Goal: Transaction & Acquisition: Purchase product/service

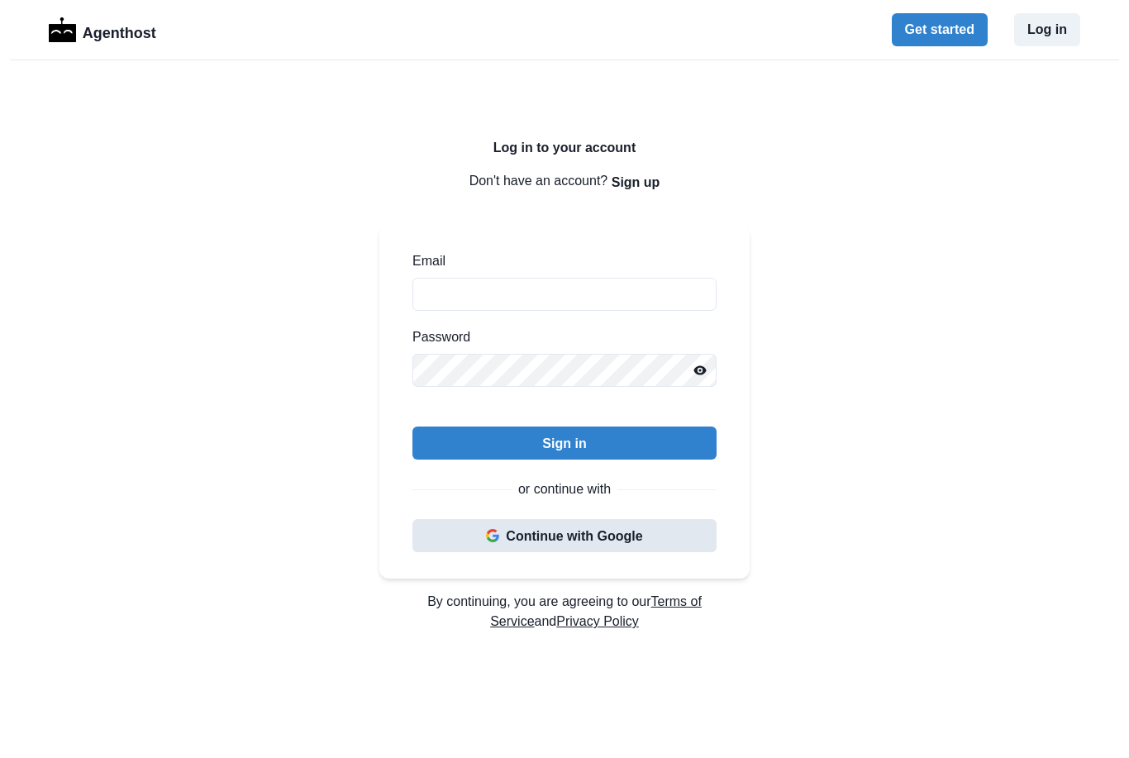
click at [666, 533] on button "Continue with Google" at bounding box center [564, 535] width 304 height 33
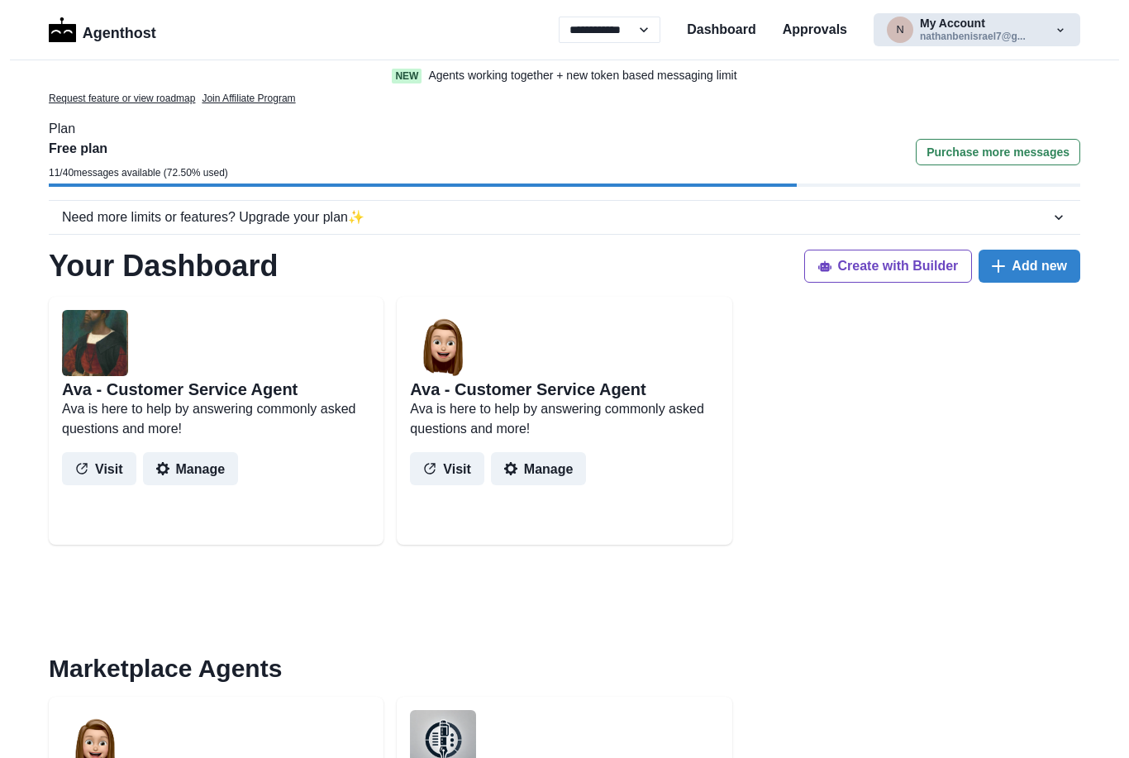
click at [1059, 34] on icon "button" at bounding box center [1060, 29] width 13 height 13
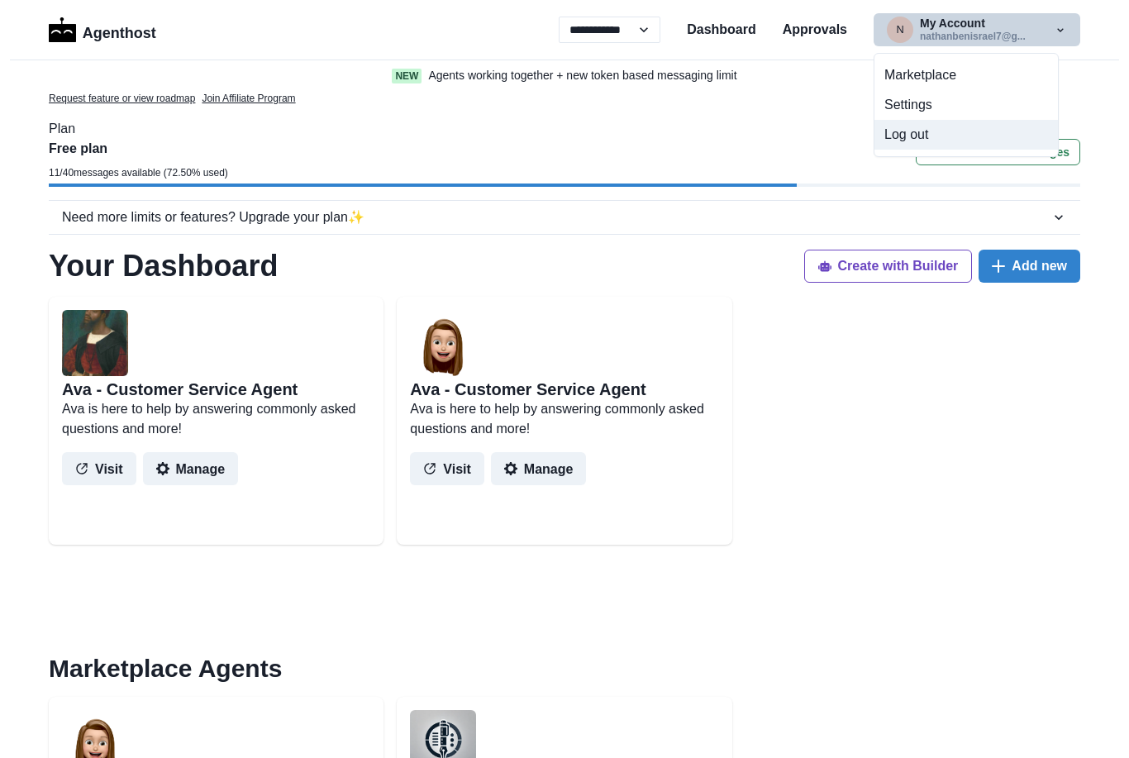
click at [916, 140] on button "Log out" at bounding box center [965, 135] width 183 height 30
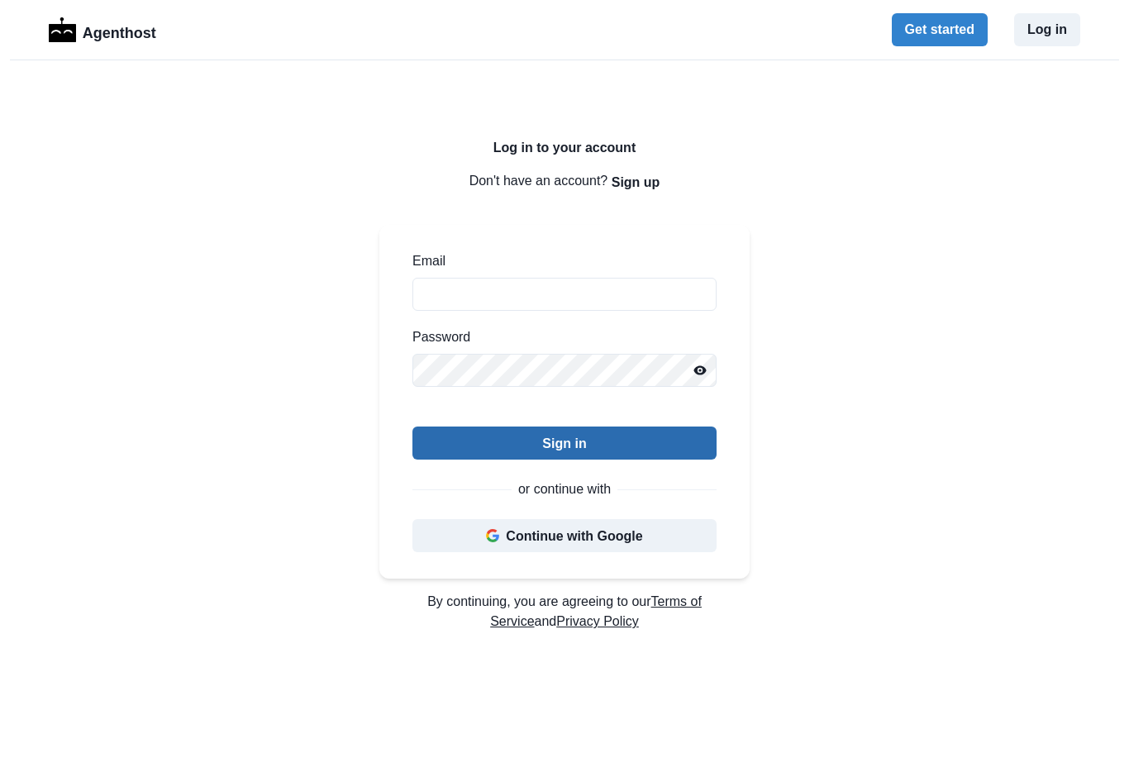
click at [641, 443] on button "Sign in" at bounding box center [564, 442] width 304 height 33
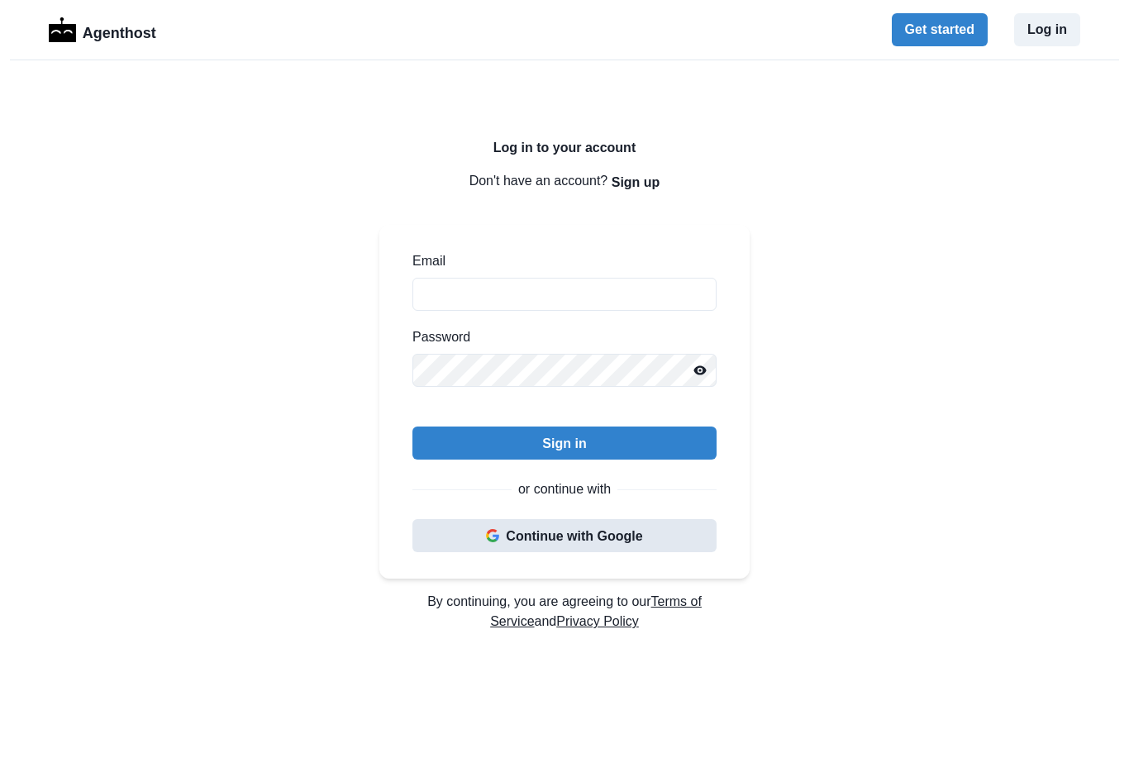
click at [638, 535] on button "Continue with Google" at bounding box center [564, 535] width 304 height 33
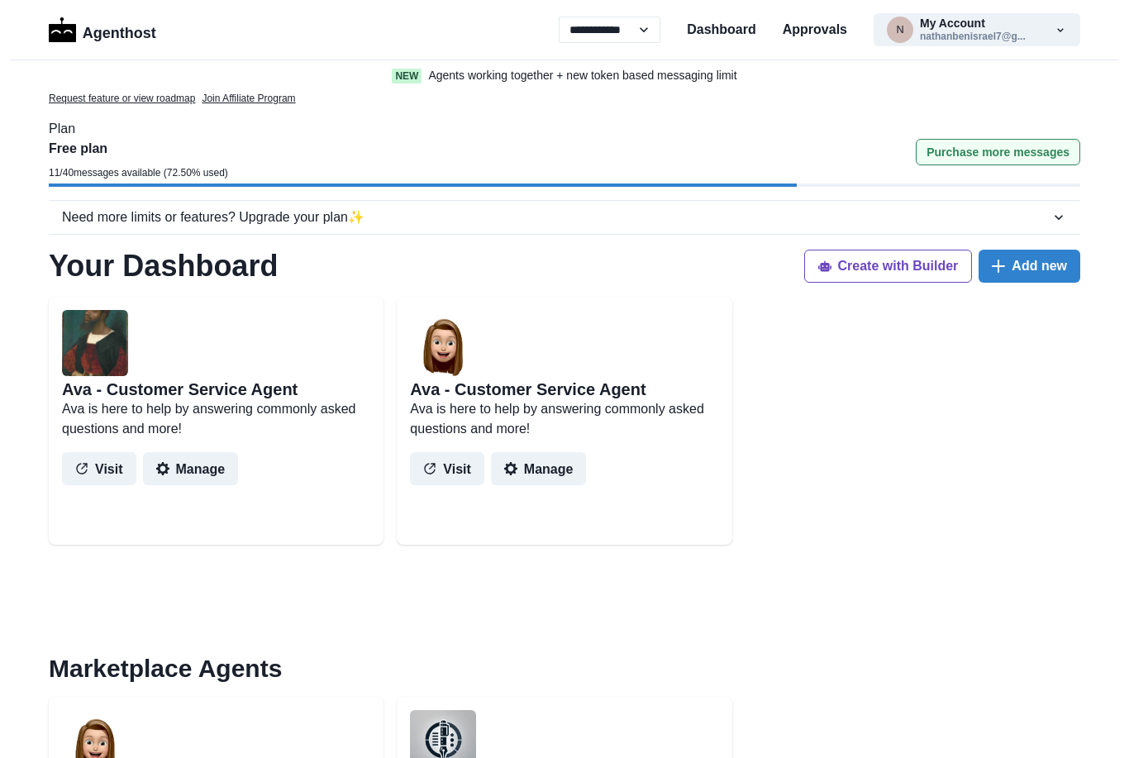
click at [1034, 155] on button "Purchase more messages" at bounding box center [998, 152] width 164 height 26
